Goal: Task Accomplishment & Management: Manage account settings

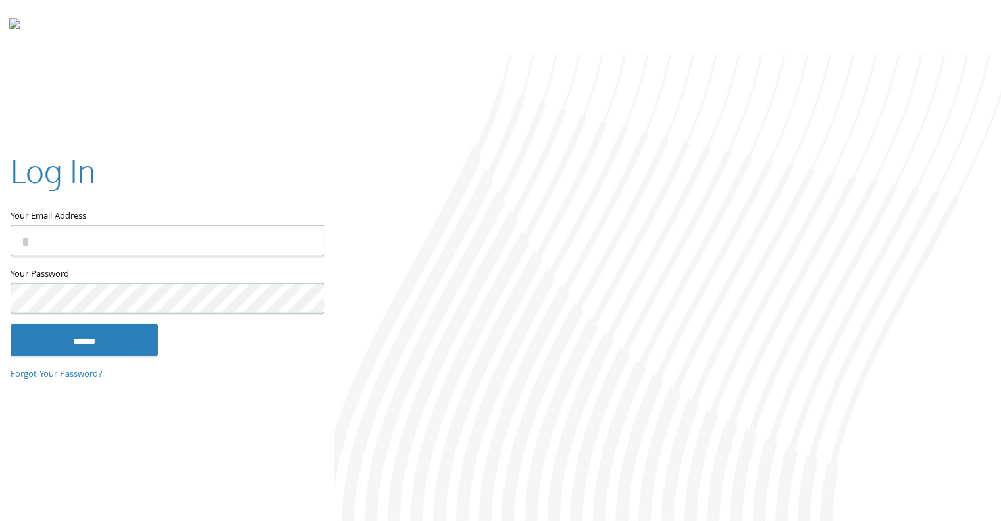
type input "**********"
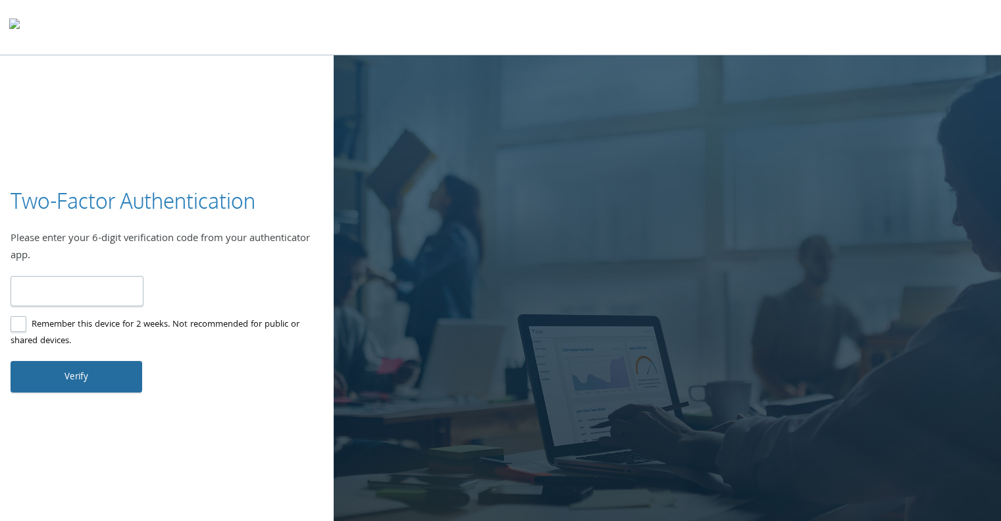
type input "******"
click at [66, 378] on button "Verify" at bounding box center [77, 377] width 132 height 32
